Goal: Task Accomplishment & Management: Complete application form

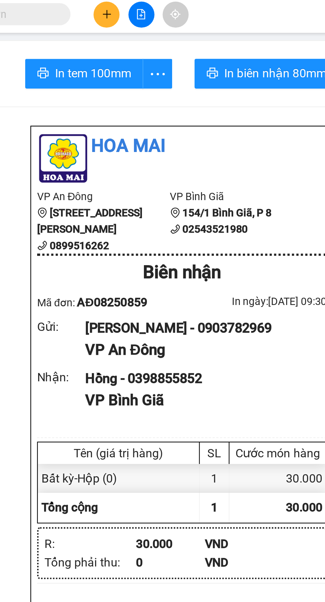
click at [139, 10] on icon "plus" at bounding box center [139, 8] width 0 height 4
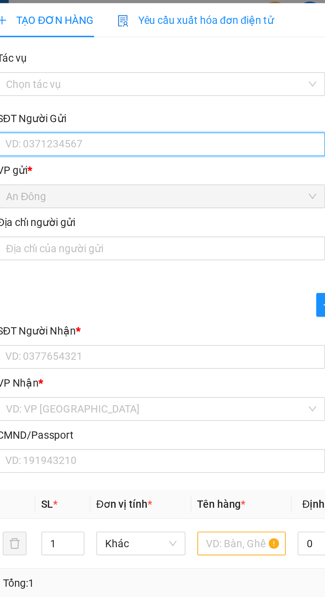
click at [79, 68] on input "SĐT Người Gửi" at bounding box center [88, 66] width 147 height 11
type input "0928585958"
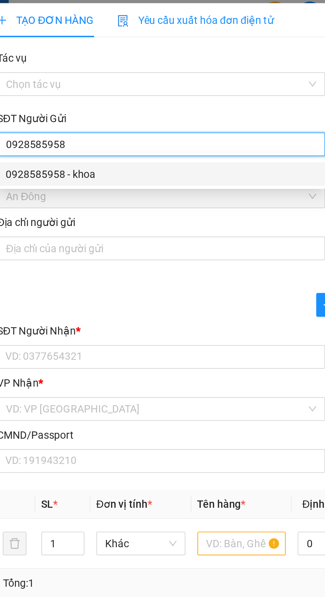
click at [96, 80] on div "0928585958 - khoa" at bounding box center [88, 79] width 139 height 7
type input "khoa"
type input "089084028376"
type input "0936132468"
type input "Phi LONG CUNG"
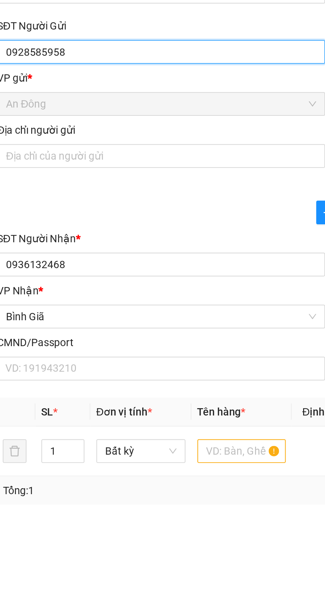
type input "0928585958"
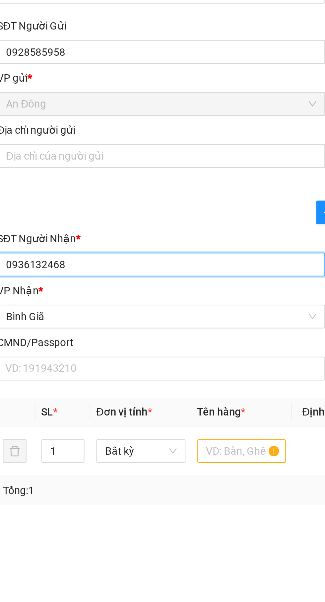
click at [115, 163] on input "0936132468" at bounding box center [88, 161] width 147 height 11
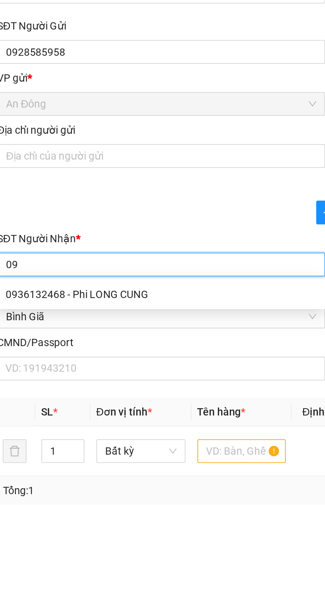
type input "0"
click at [53, 176] on div "0918916891 - [PERSON_NAME]" at bounding box center [88, 174] width 139 height 7
type input "0918916891"
type input "HUY"
type input "CHINH PHONG"
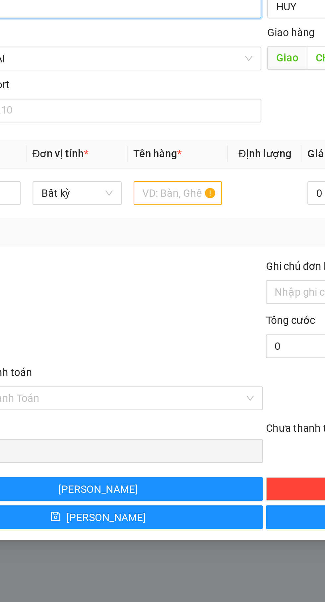
type input "0918916891"
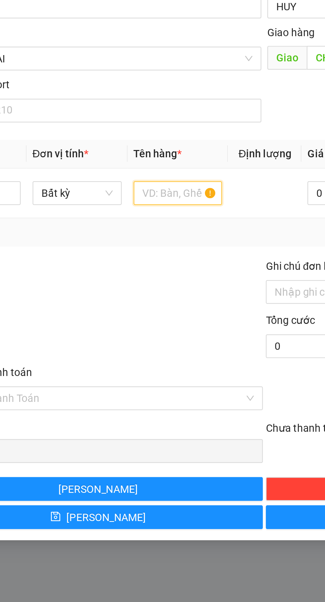
click at [122, 246] on input "text" at bounding box center [124, 244] width 40 height 11
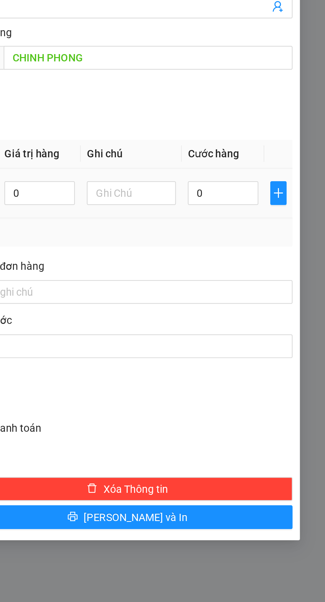
type input "Thùng"
click at [281, 247] on input "0" at bounding box center [280, 244] width 32 height 11
type input "4"
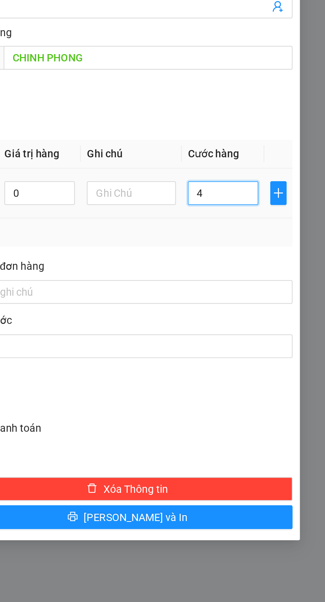
type input "40"
click at [292, 272] on div "Transit Pickup Surcharge Ids Transit Deliver Surcharge Ids Transit Deliver Surc…" at bounding box center [163, 209] width 296 height 371
type input "40.000"
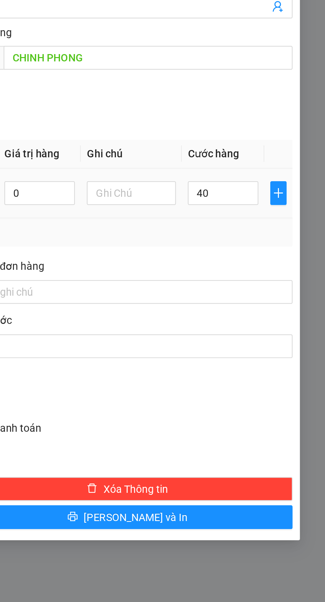
type input "40.000"
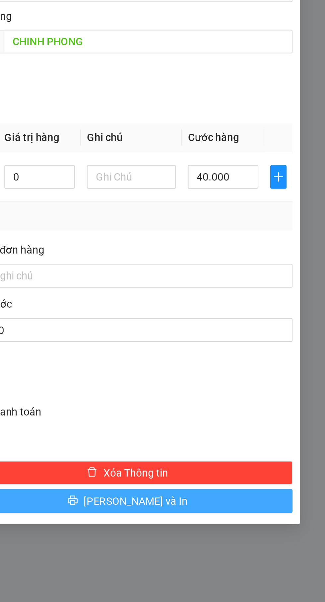
click at [205, 393] on button "[PERSON_NAME] và In" at bounding box center [236, 389] width 147 height 11
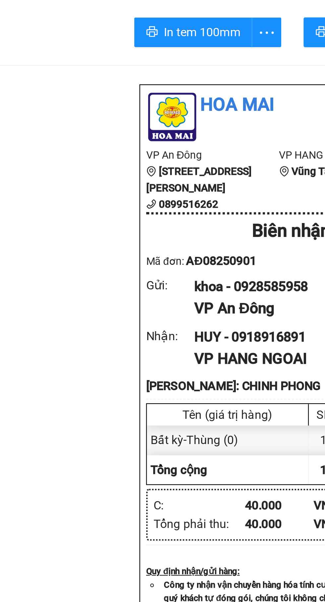
click at [187, 278] on li "Công ty nhận vận chuyển hàng hóa tính cước theo gói hàng. Hàng hóa quý khách tự…" at bounding box center [175, 287] width 123 height 18
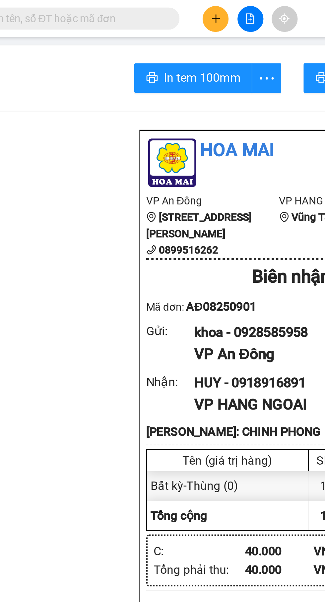
click at [135, 8] on button at bounding box center [139, 9] width 12 height 12
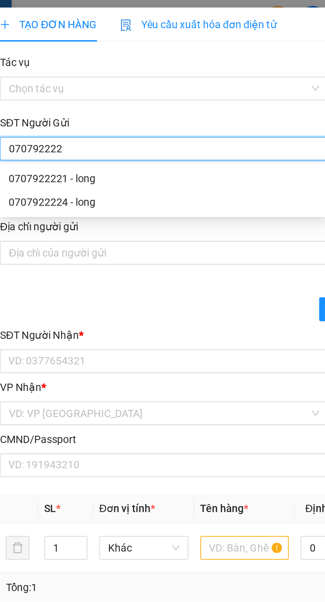
type input "0707922221"
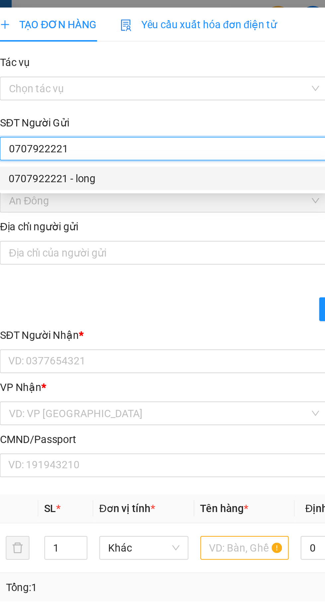
click at [112, 79] on div "0707922221 - long" at bounding box center [88, 79] width 139 height 7
type input "long"
type input "079200041805"
type input "0933196621"
type input "TÚ"
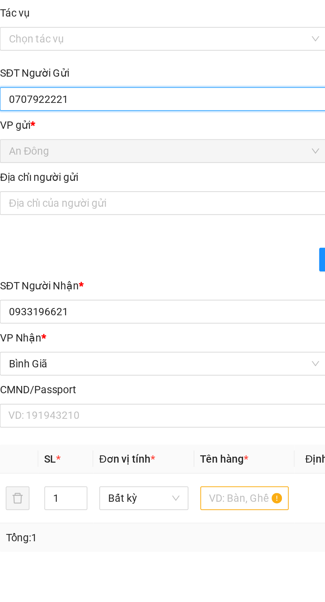
type input "0707922221"
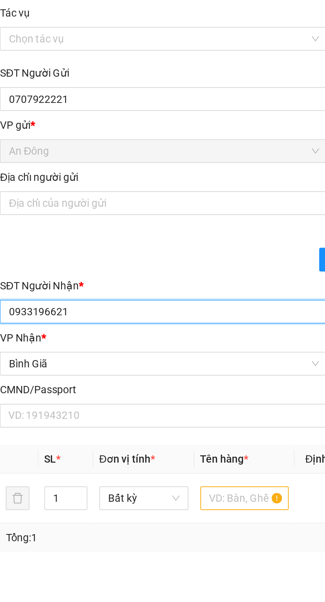
click at [107, 162] on input "0933196621" at bounding box center [88, 161] width 147 height 11
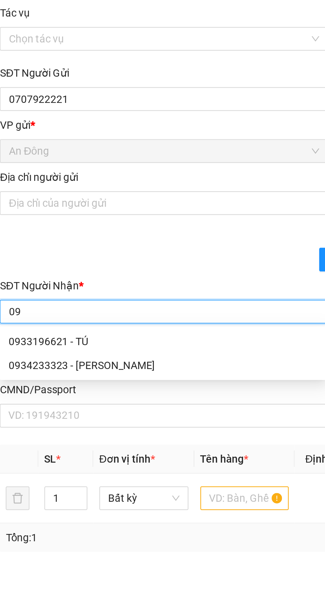
type input "0"
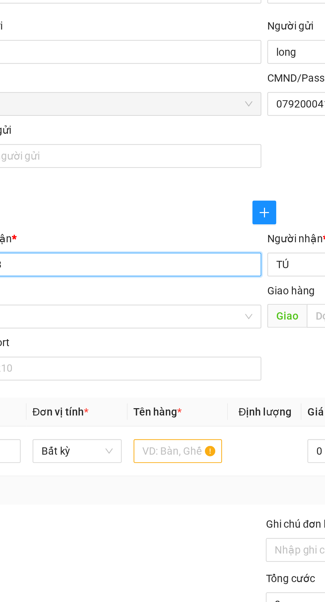
type input "0937737463"
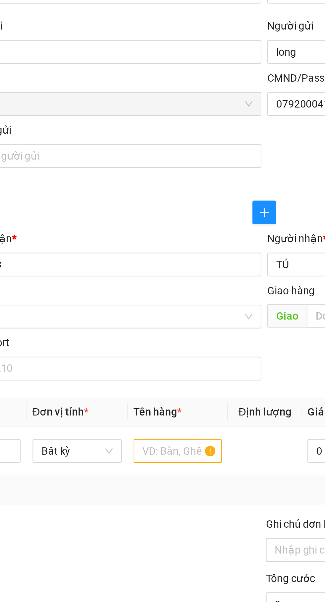
click at [173, 162] on input "TÚ" at bounding box center [234, 161] width 132 height 7
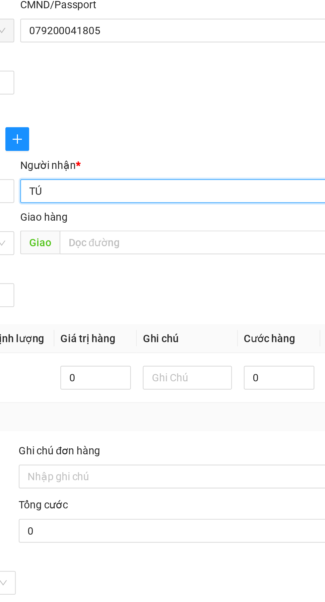
type input "T"
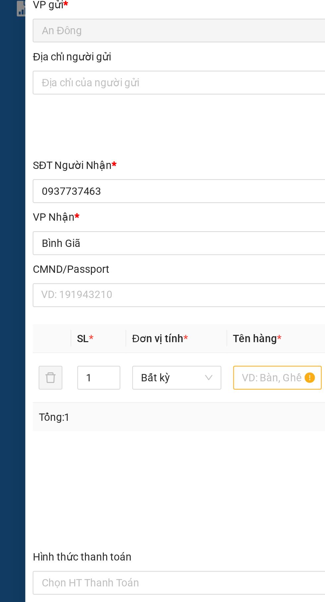
type input "Hoài"
click at [119, 245] on input "text" at bounding box center [124, 244] width 40 height 11
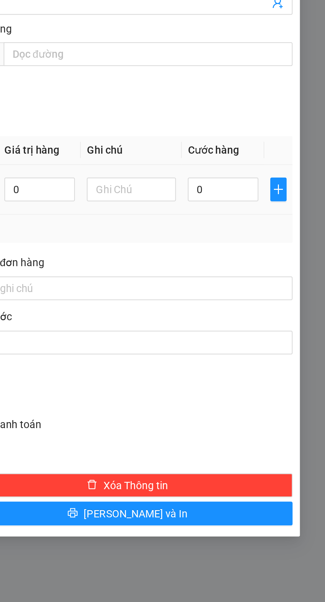
type input "Thùng đen"
click at [285, 243] on input "0" at bounding box center [280, 244] width 32 height 11
type input "3"
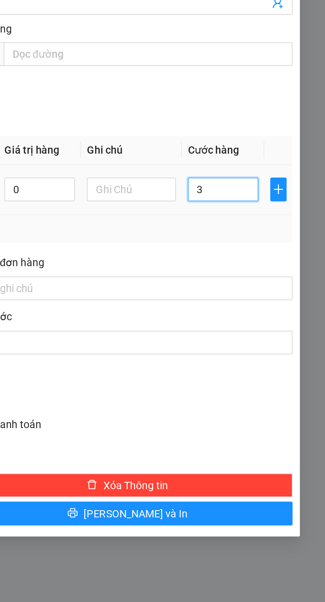
type input "30"
click at [294, 268] on div "Tổng: 1" at bounding box center [163, 262] width 296 height 13
type input "30.000"
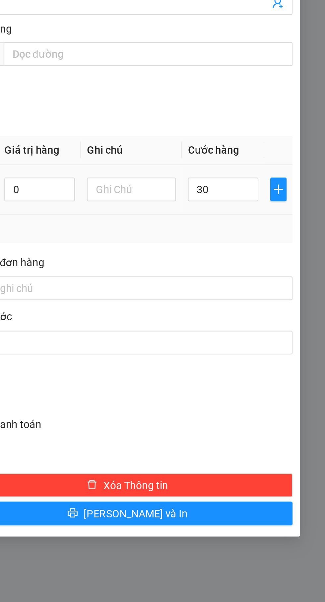
type input "30.000"
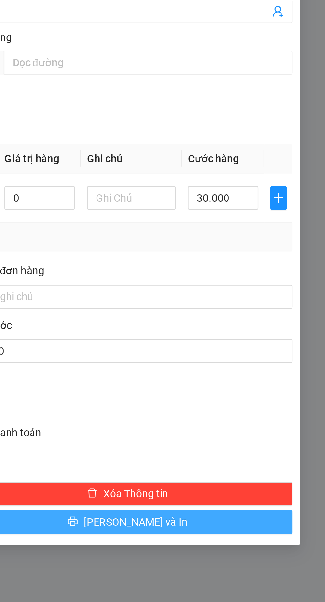
click at [206, 392] on button "[PERSON_NAME] và In" at bounding box center [236, 389] width 147 height 11
